Goal: Transaction & Acquisition: Purchase product/service

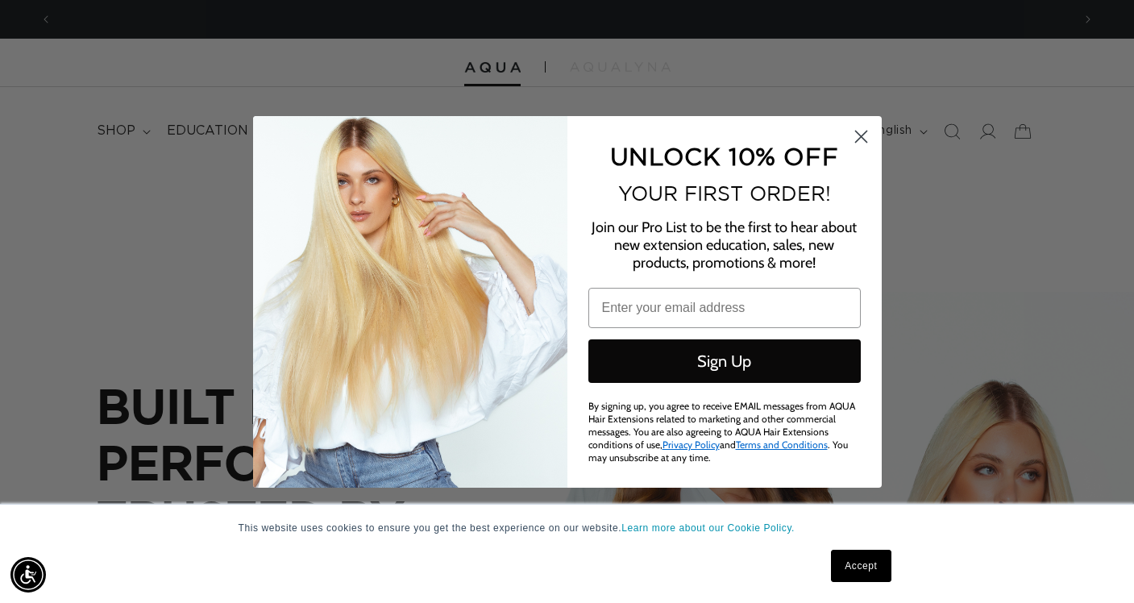
scroll to position [0, 1019]
click at [853, 142] on circle "Close dialog" at bounding box center [860, 135] width 27 height 27
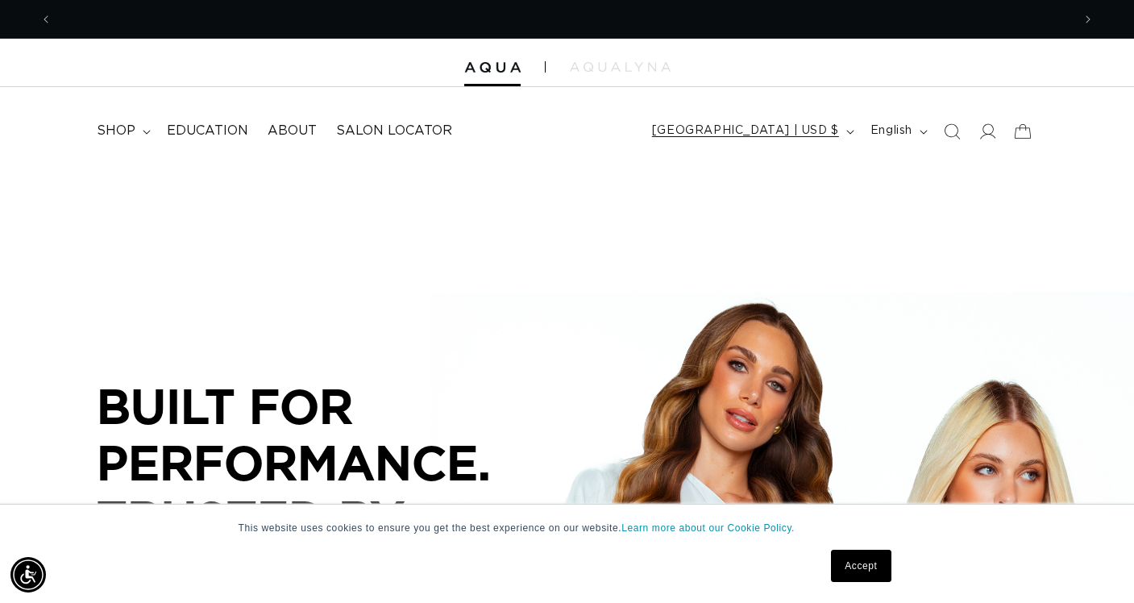
scroll to position [0, 0]
click at [987, 131] on icon at bounding box center [986, 130] width 17 height 17
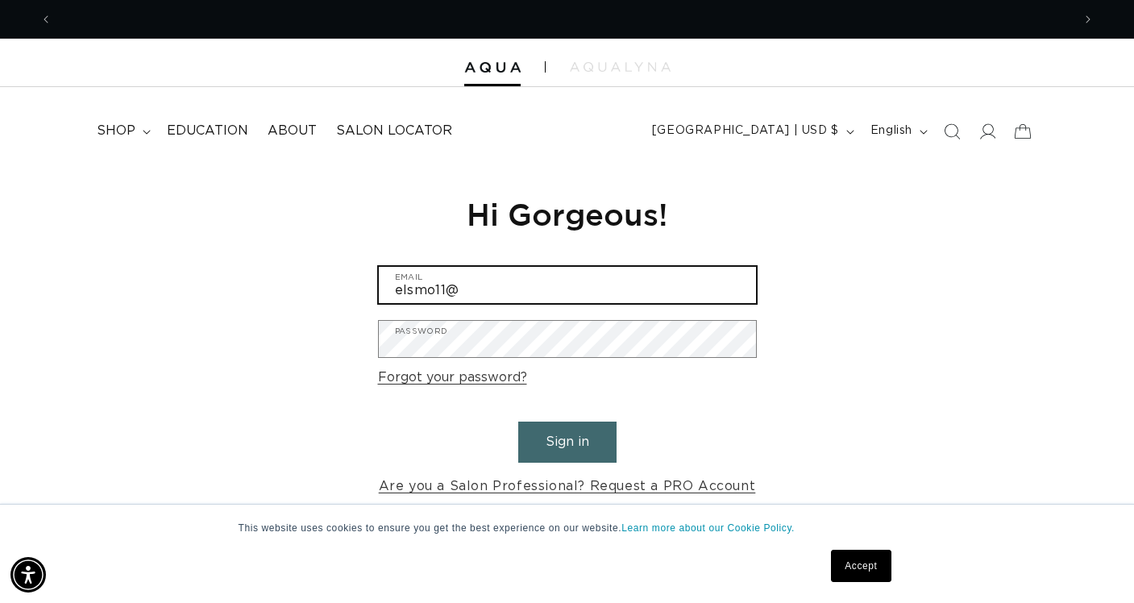
scroll to position [0, 1019]
type input "[EMAIL_ADDRESS][DOMAIN_NAME]"
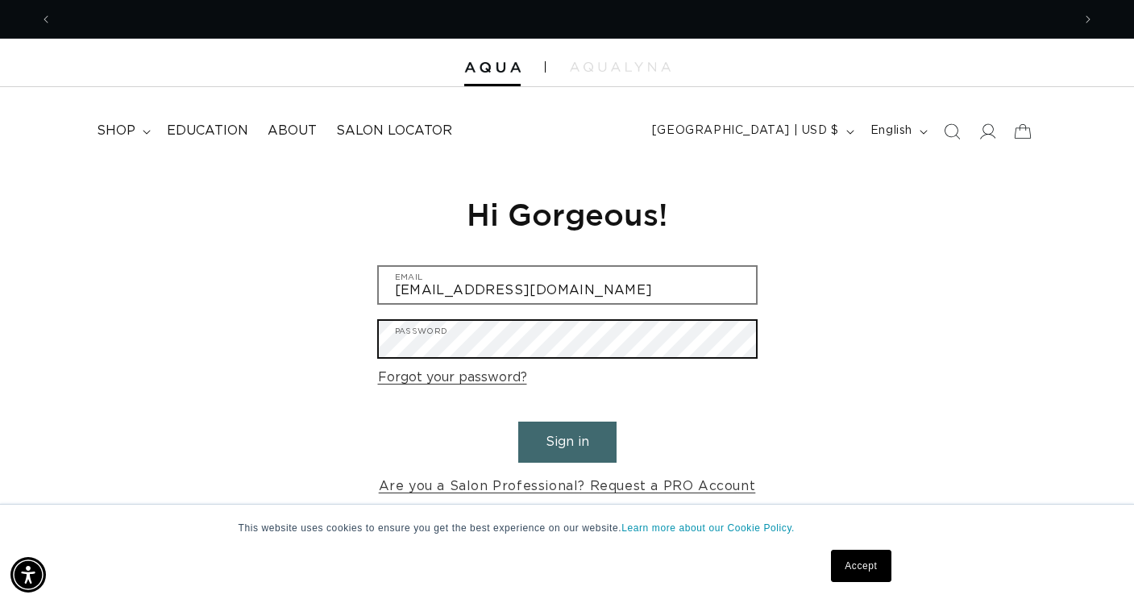
scroll to position [0, 0]
click at [567, 439] on button "Sign in" at bounding box center [567, 441] width 98 height 41
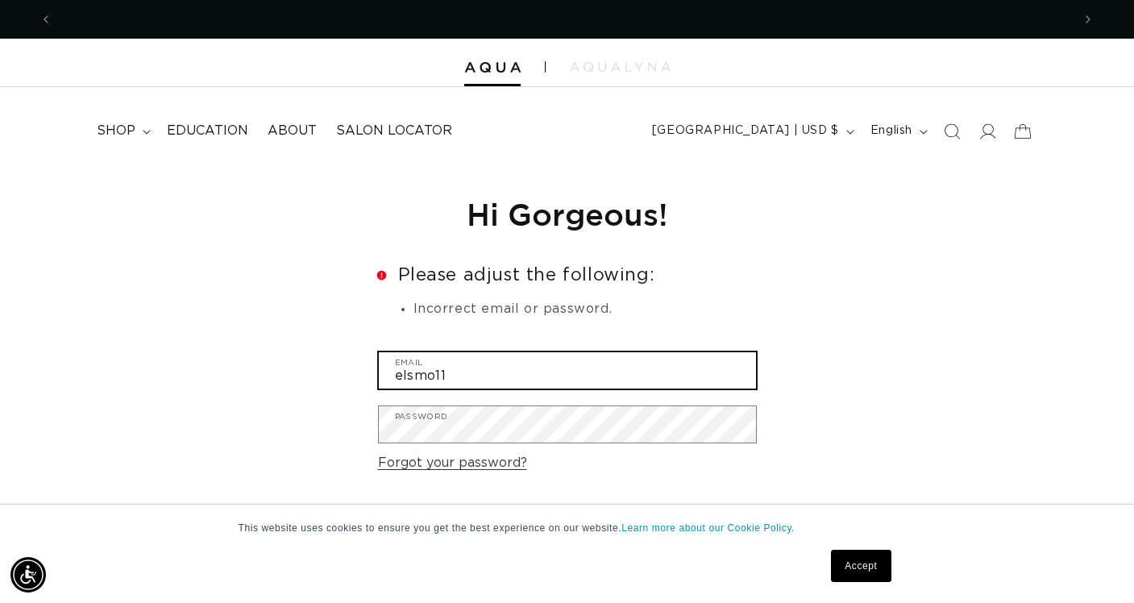
scroll to position [0, 1019]
type input "[EMAIL_ADDRESS][DOMAIN_NAME]"
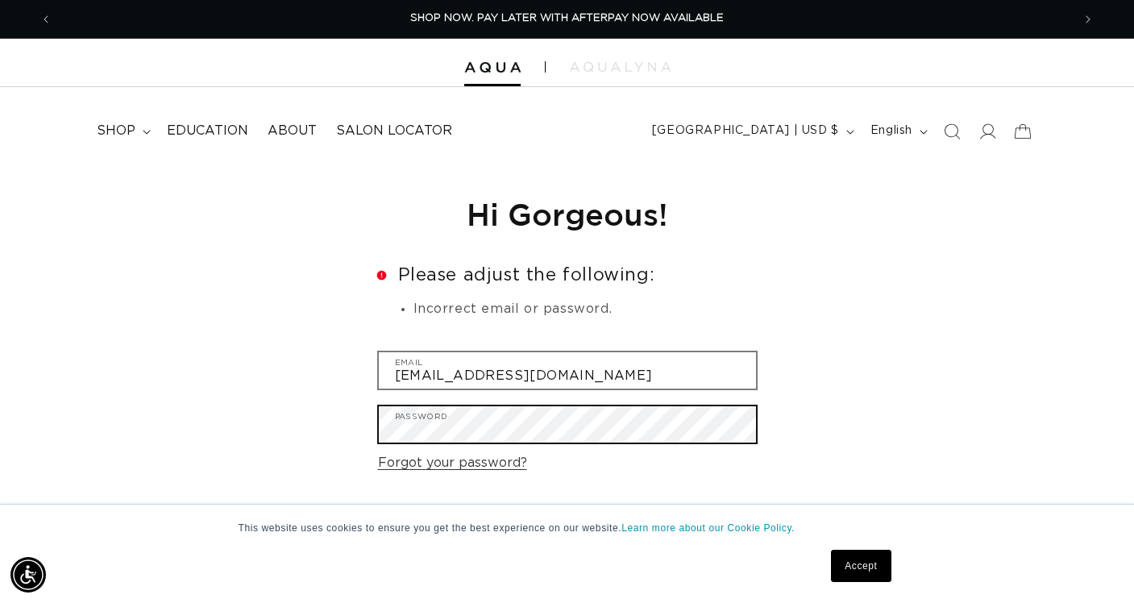
click at [567, 525] on button "Sign in" at bounding box center [567, 527] width 98 height 41
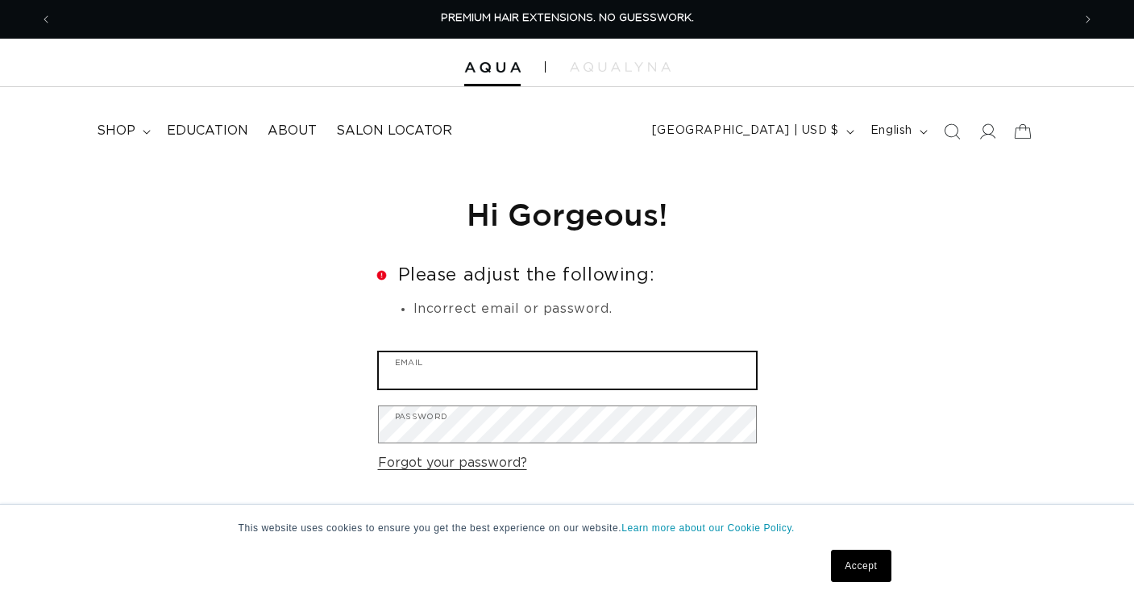
click at [543, 366] on input "Email" at bounding box center [567, 370] width 377 height 36
type input "w"
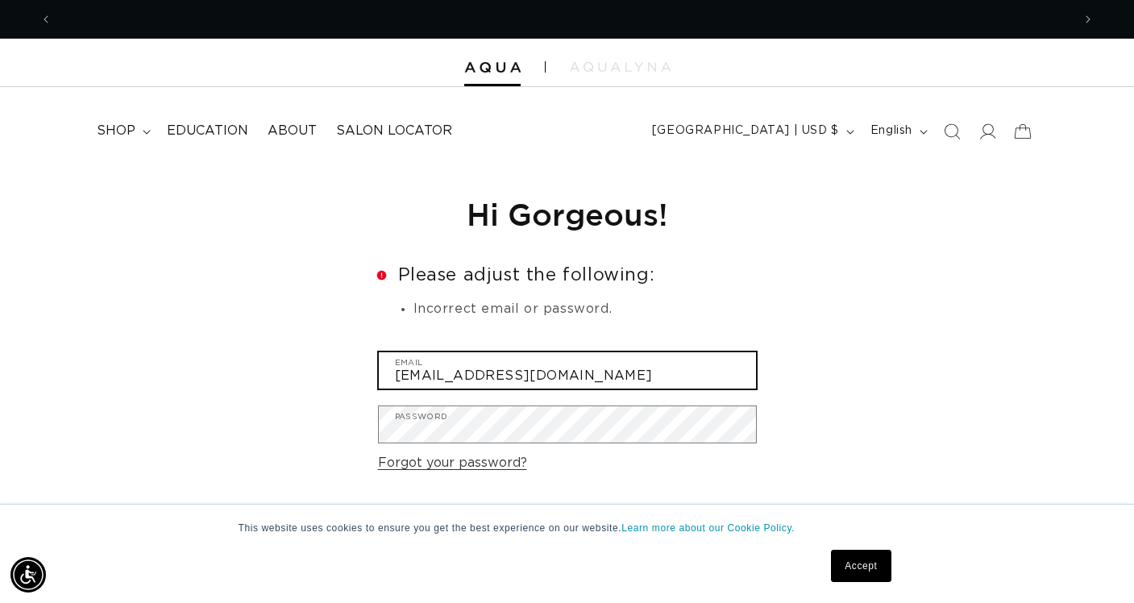
scroll to position [0, 0]
type input "[EMAIL_ADDRESS][DOMAIN_NAME]"
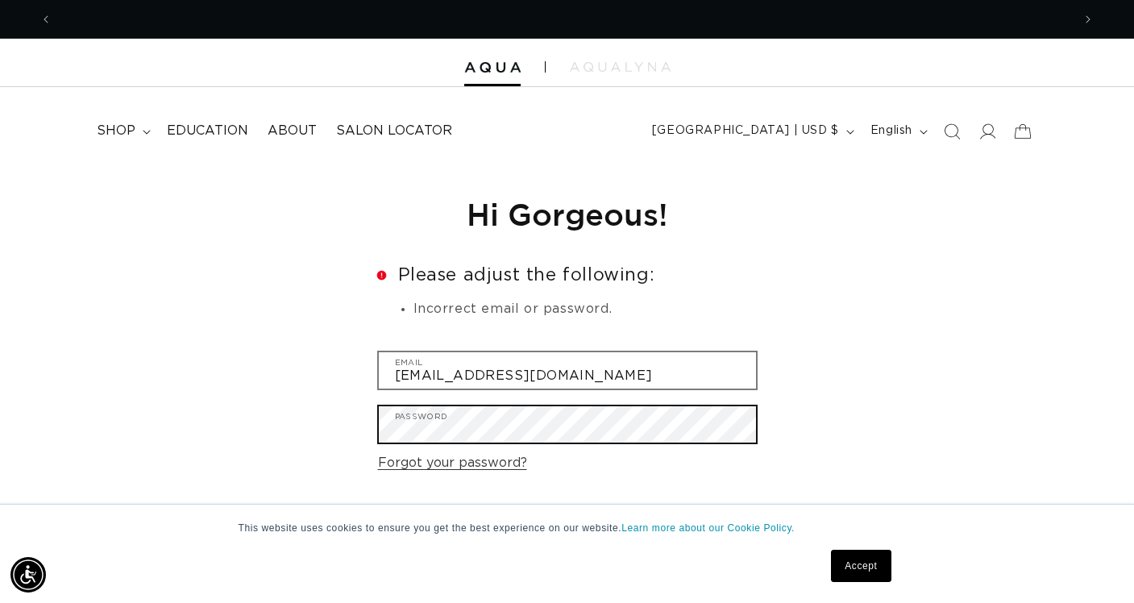
scroll to position [0, 1019]
click at [567, 525] on button "Sign in" at bounding box center [567, 527] width 98 height 41
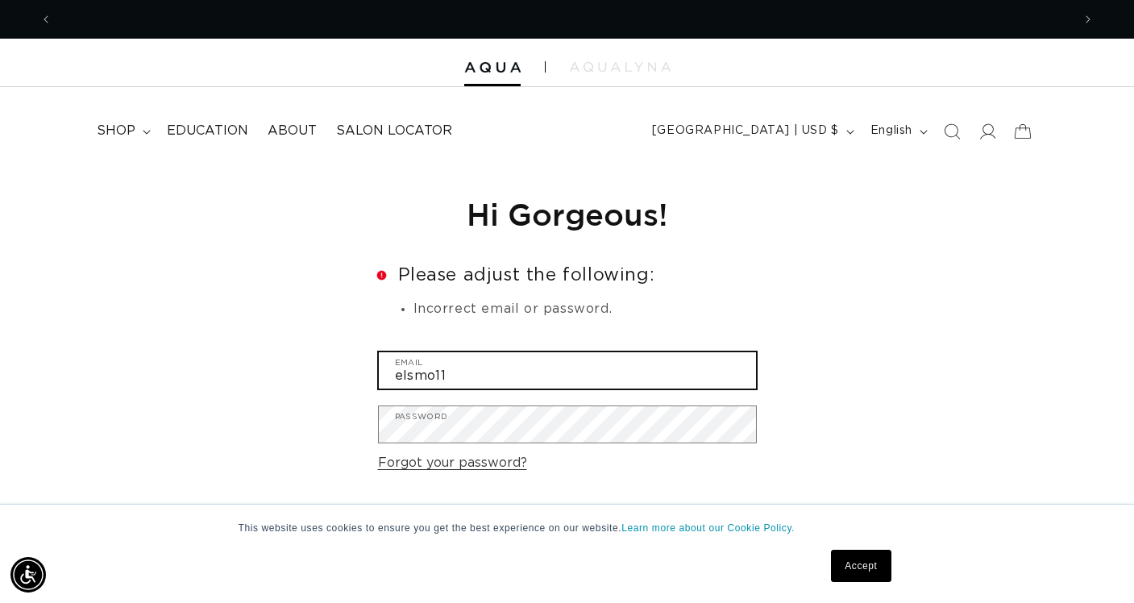
scroll to position [0, 1019]
type input "[EMAIL_ADDRESS][DOMAIN_NAME]"
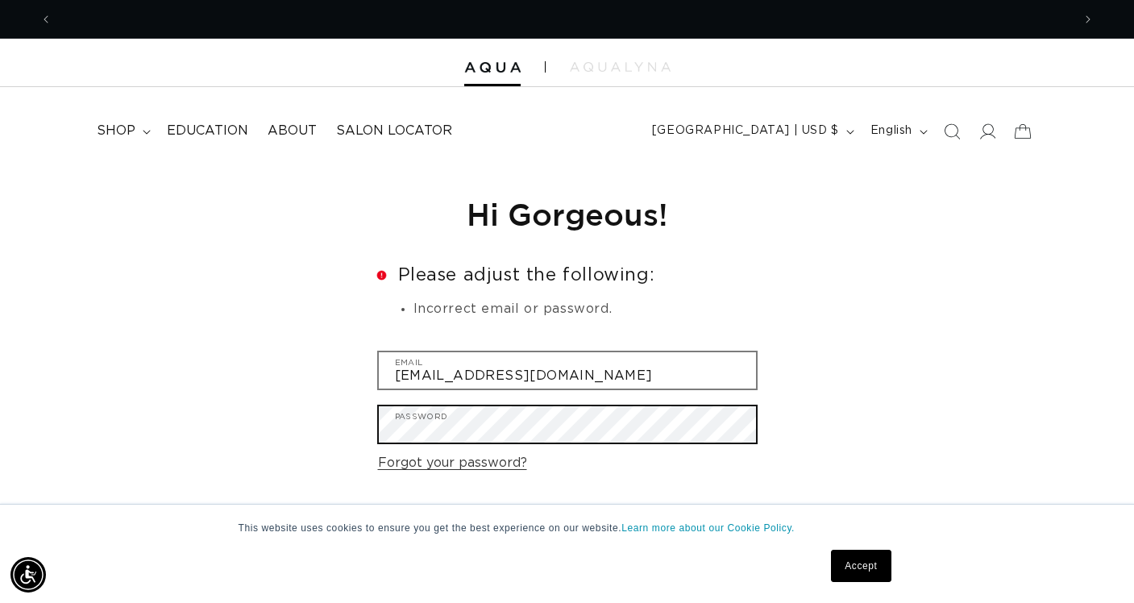
scroll to position [0, 0]
click at [567, 525] on button "Sign in" at bounding box center [567, 527] width 98 height 41
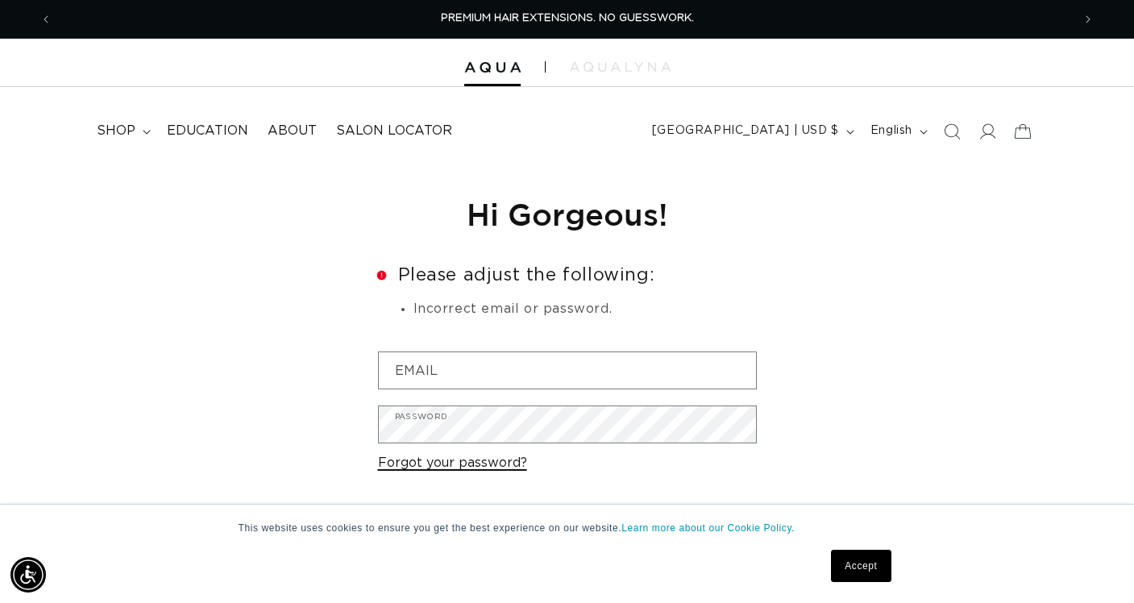
click at [469, 460] on link "Forgot your password?" at bounding box center [452, 462] width 149 height 23
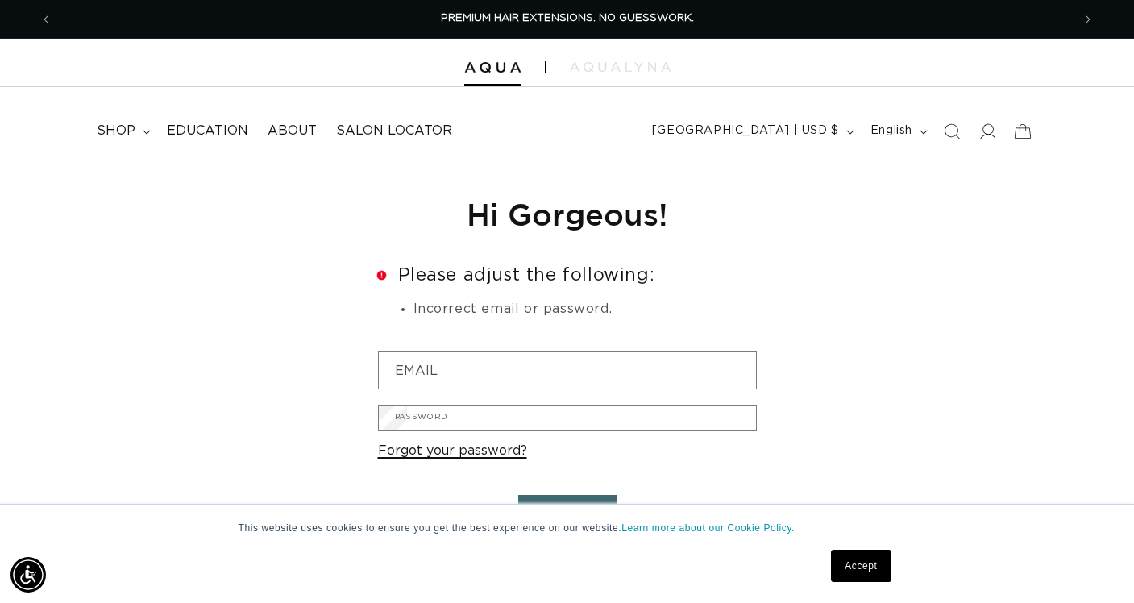
scroll to position [31, 0]
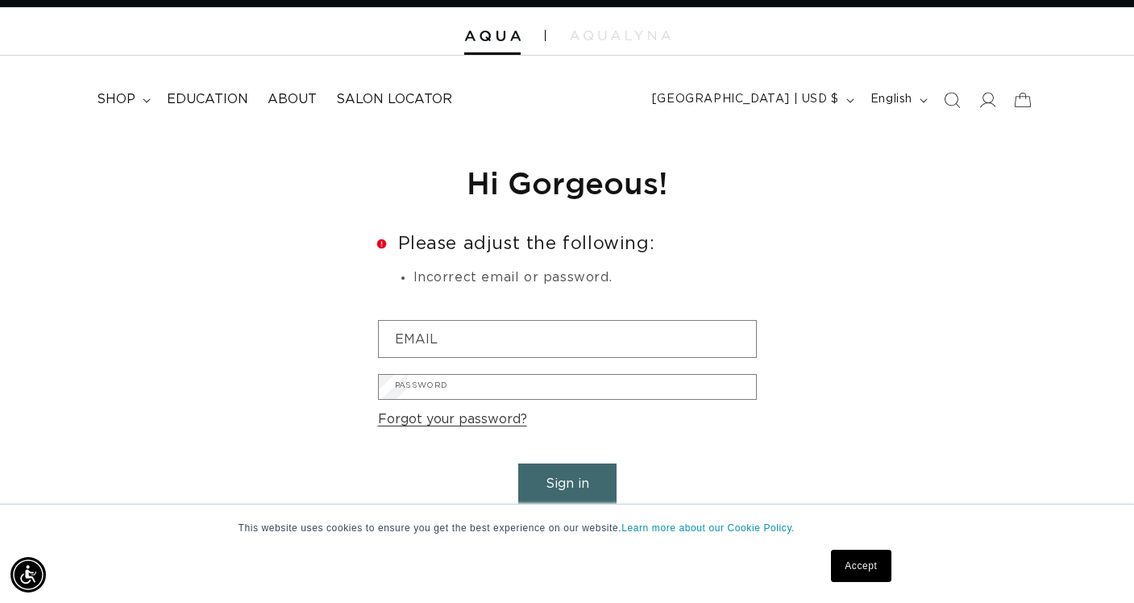
click at [0, 0] on input "Email" at bounding box center [0, 0] width 0 height 0
type input "[EMAIL_ADDRESS][DOMAIN_NAME]"
click at [0, 0] on button "Submit" at bounding box center [0, 0] width 0 height 0
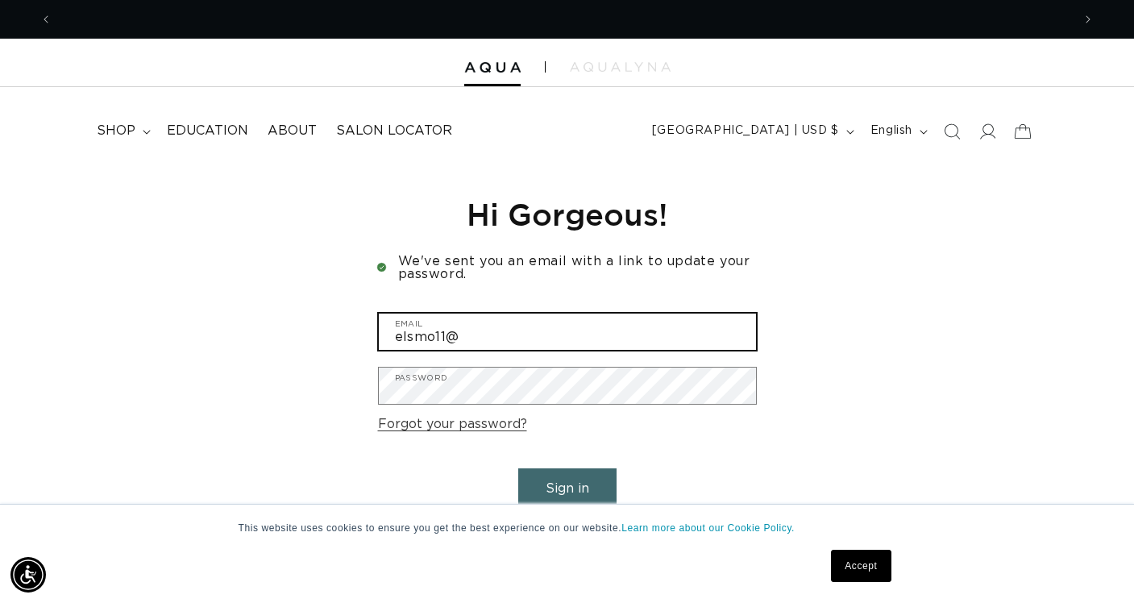
scroll to position [0, 1019]
type input "elsmo11@yahoo.com"
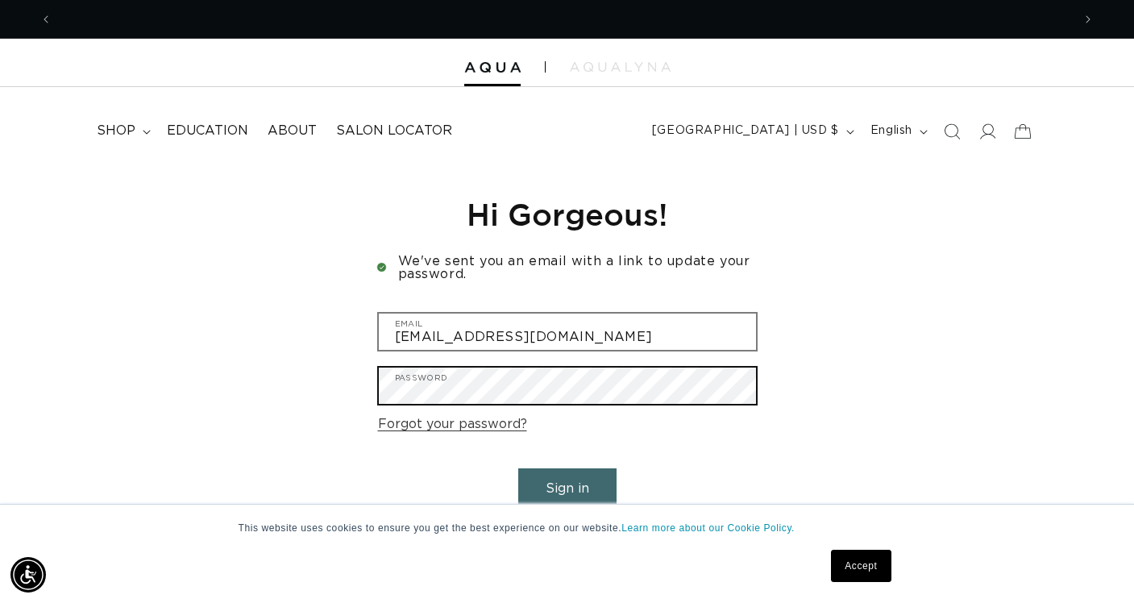
scroll to position [0, 2039]
click at [567, 486] on button "Sign in" at bounding box center [567, 488] width 98 height 41
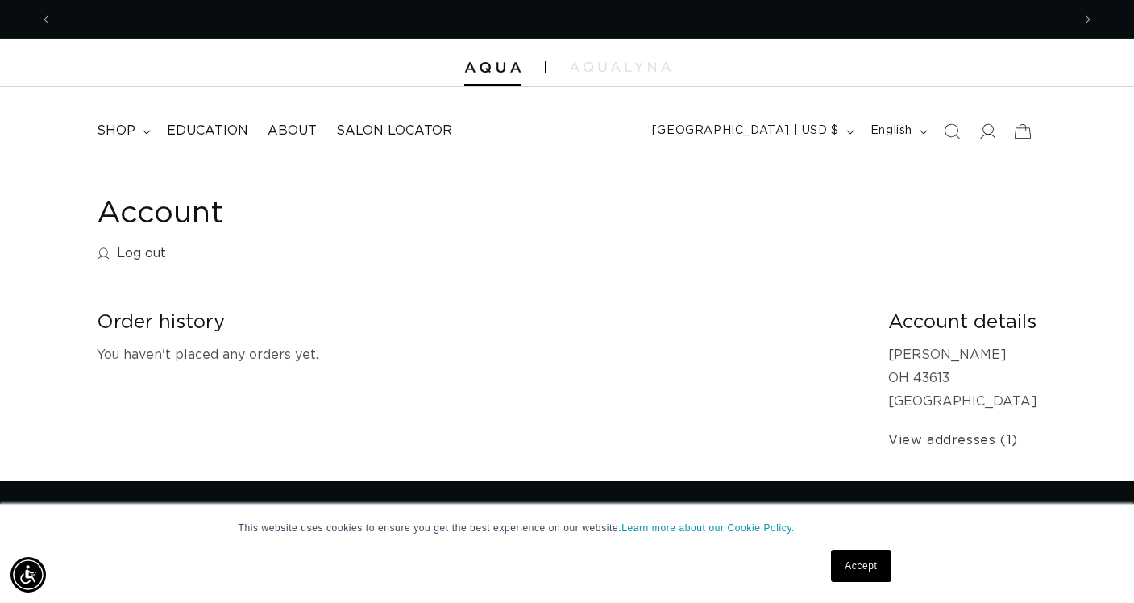
scroll to position [0, 2039]
click at [110, 128] on span "shop" at bounding box center [116, 130] width 39 height 17
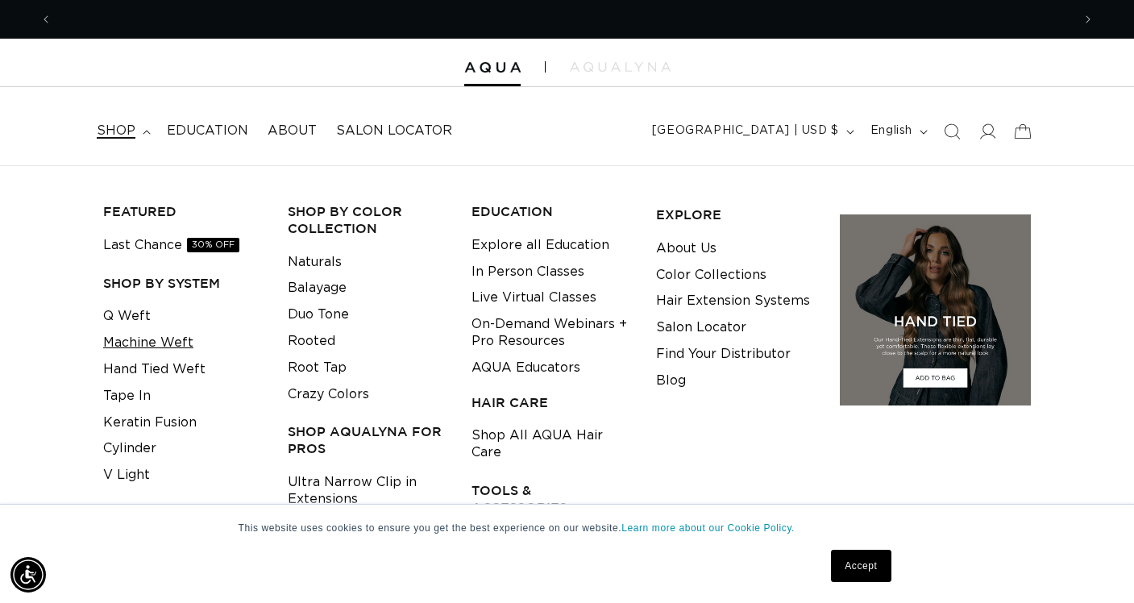
scroll to position [0, 1019]
click at [183, 348] on link "Machine Weft" at bounding box center [148, 343] width 90 height 27
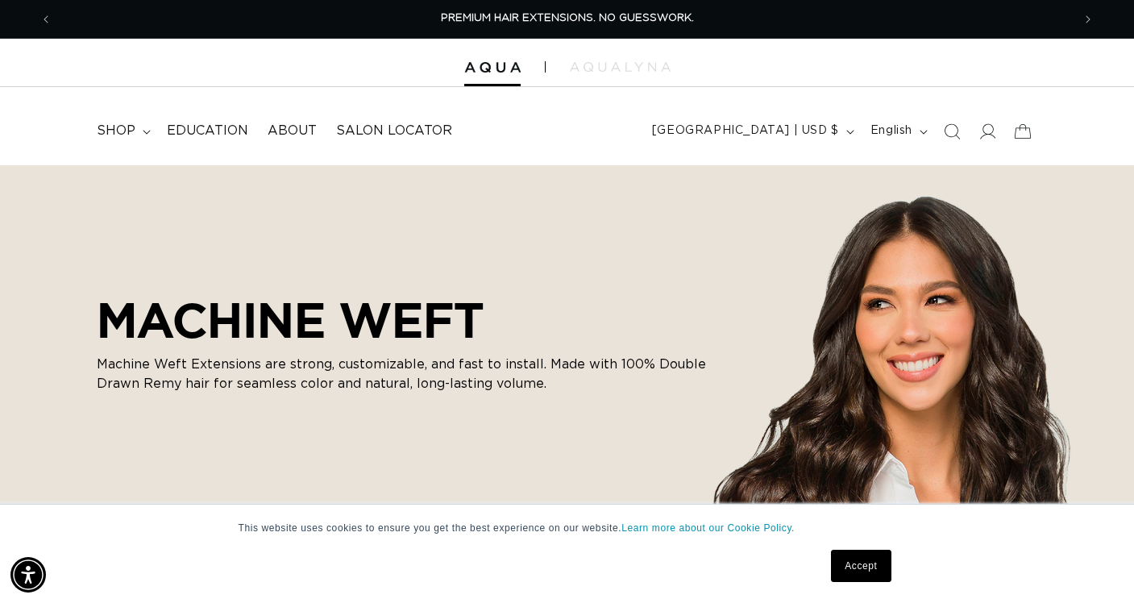
click at [853, 562] on link "Accept" at bounding box center [861, 566] width 60 height 32
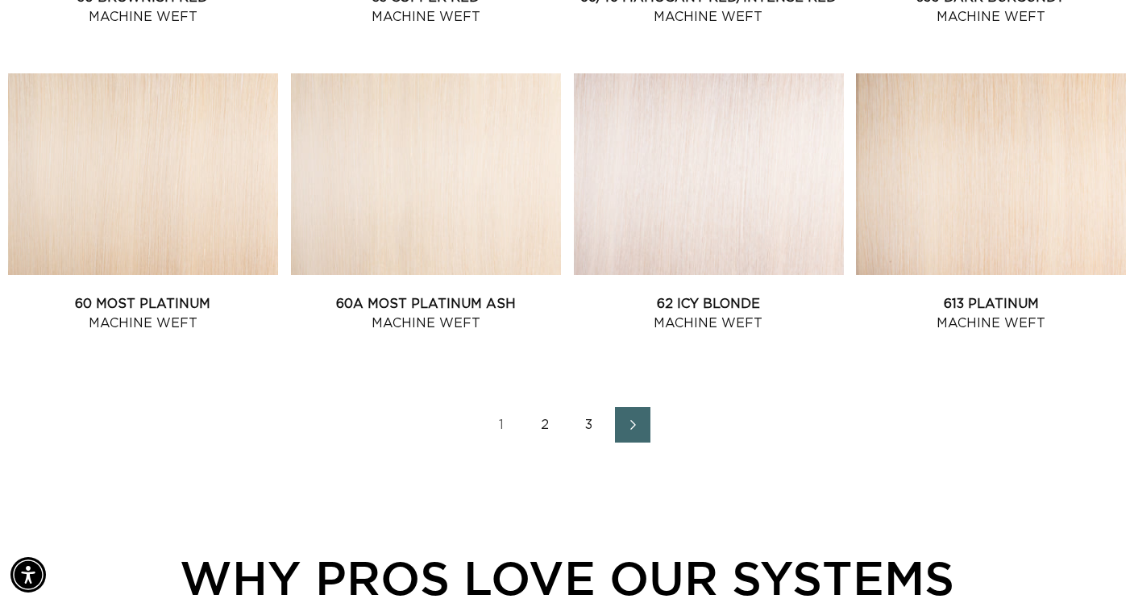
click at [542, 436] on link "2" at bounding box center [545, 424] width 35 height 35
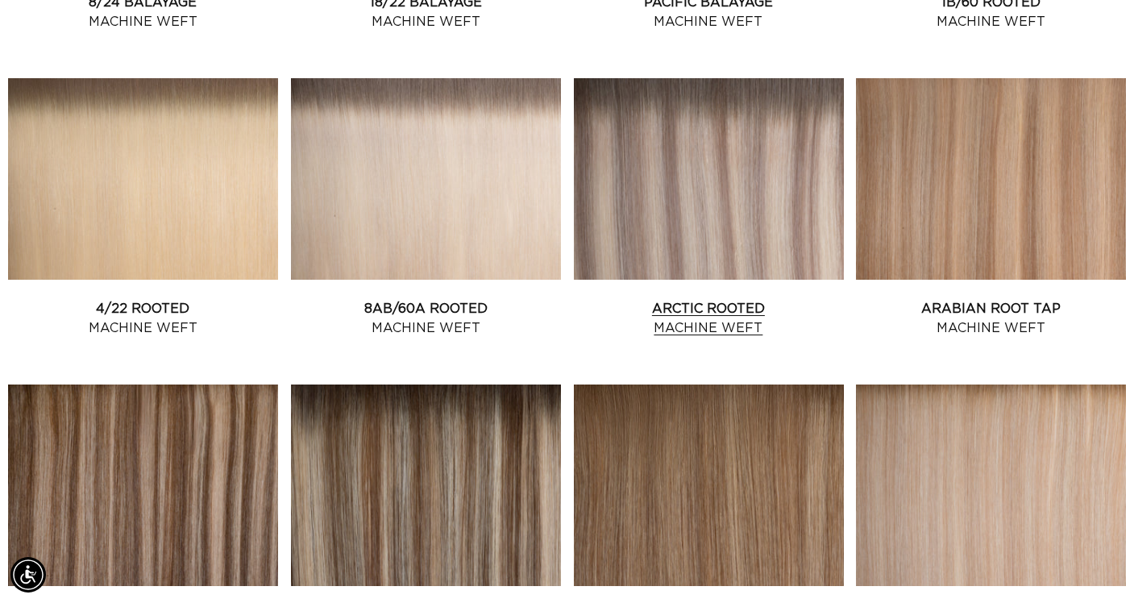
click at [745, 299] on link "Arctic Rooted Machine Weft" at bounding box center [709, 318] width 270 height 39
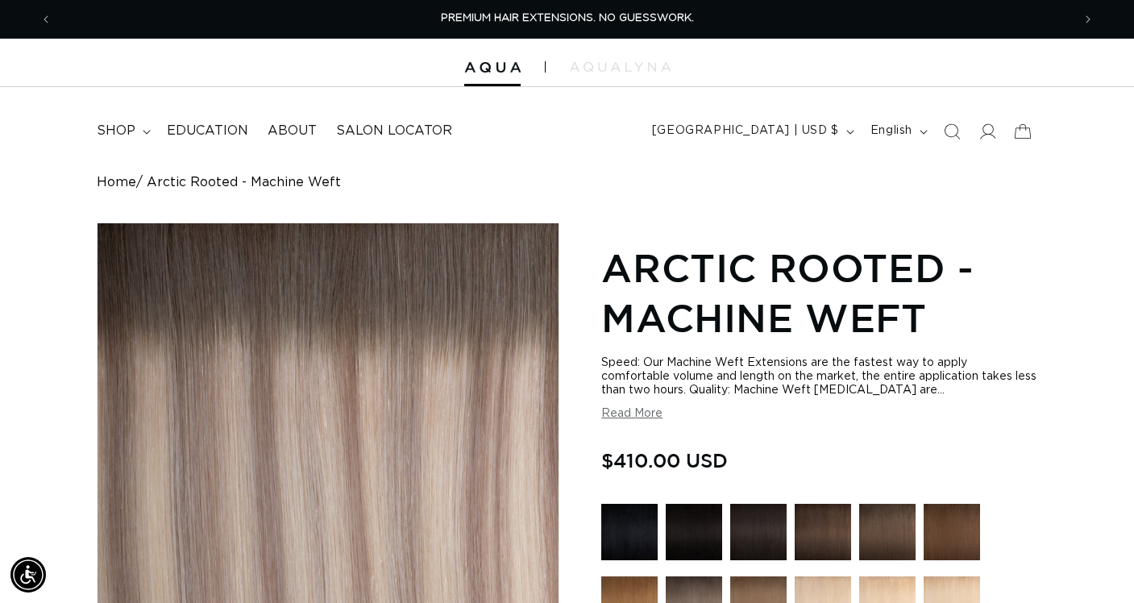
click at [627, 416] on button "Read More" at bounding box center [631, 414] width 61 height 14
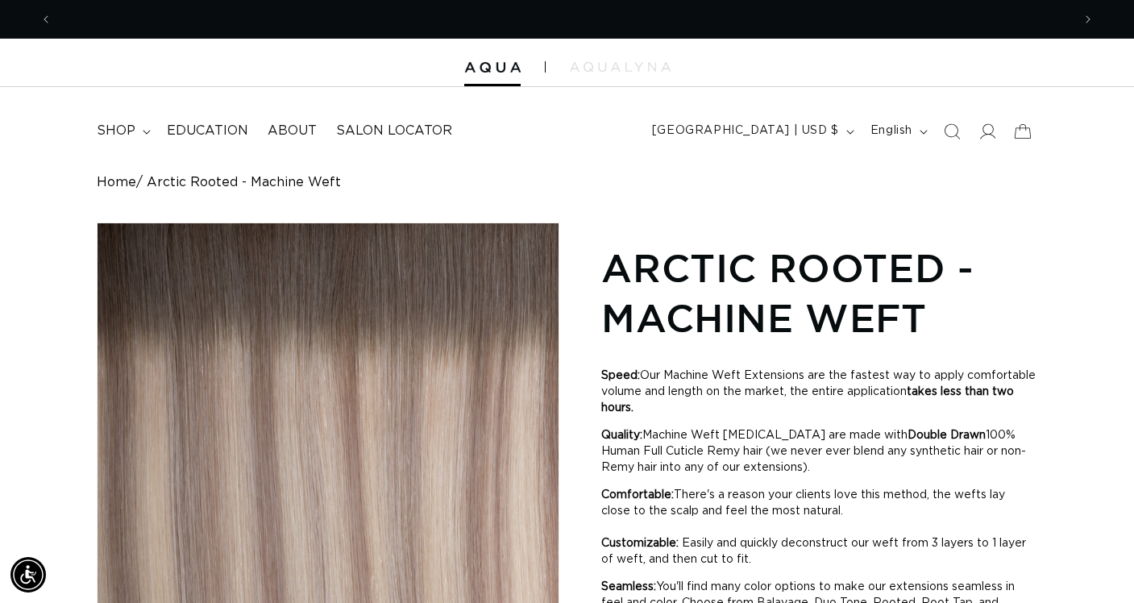
scroll to position [0, 1019]
click at [627, 413] on b "takes less than two hours." at bounding box center [807, 399] width 413 height 27
